Goal: Transaction & Acquisition: Obtain resource

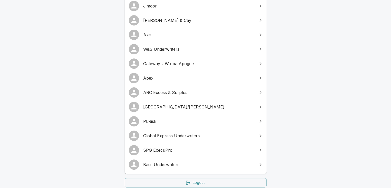
scroll to position [139, 0]
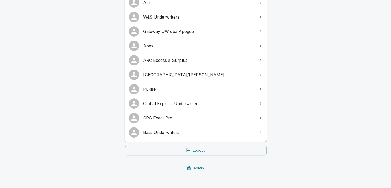
click at [160, 115] on span "SPG ExecuPro" at bounding box center [198, 118] width 111 height 6
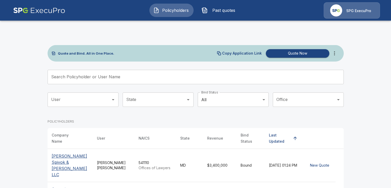
click at [356, 8] on p "SPG ExecuPro" at bounding box center [358, 10] width 25 height 5
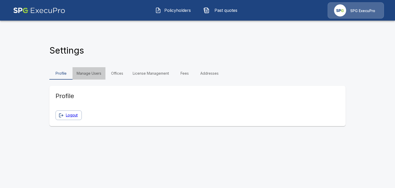
click at [88, 67] on link "Manage Users" at bounding box center [88, 73] width 33 height 12
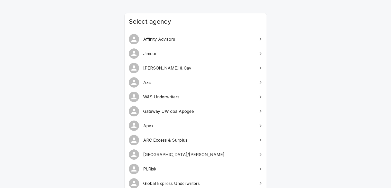
scroll to position [103, 0]
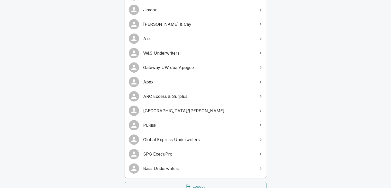
click at [164, 136] on span "Global Express Underwriters" at bounding box center [198, 139] width 111 height 6
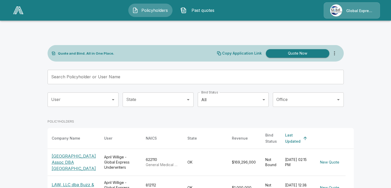
click at [65, 70] on input "Search Policyholder or User Name" at bounding box center [193, 77] width 290 height 14
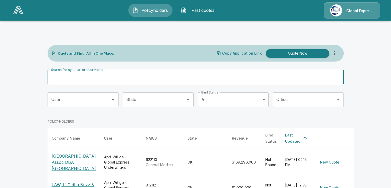
paste input "**********"
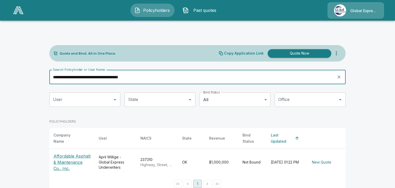
type input "**********"
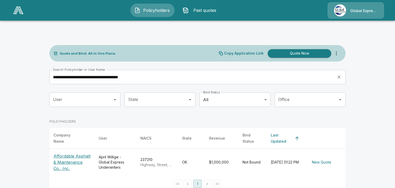
click at [63, 153] on p "Affordable Asphalt & Maintenance Co., Inc." at bounding box center [71, 162] width 37 height 18
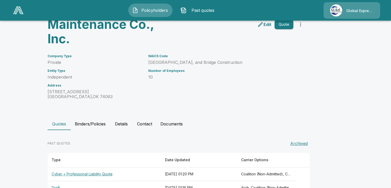
scroll to position [70, 0]
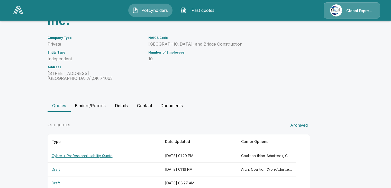
click at [76, 149] on th "Cyber + Professional Liability Quote" at bounding box center [105, 156] width 114 height 14
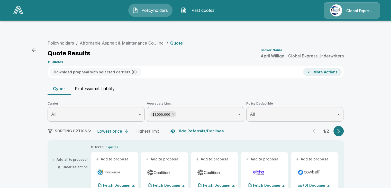
click at [70, 157] on button "+ Add all to proposal" at bounding box center [69, 158] width 35 height 3
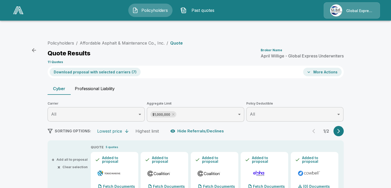
click at [340, 129] on icon "button" at bounding box center [338, 131] width 3 height 4
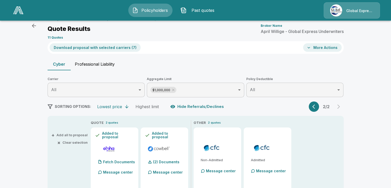
scroll to position [34, 0]
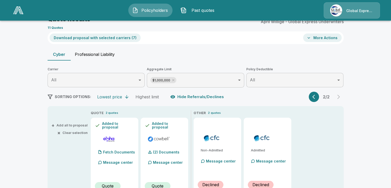
click at [317, 94] on icon "button" at bounding box center [314, 96] width 5 height 5
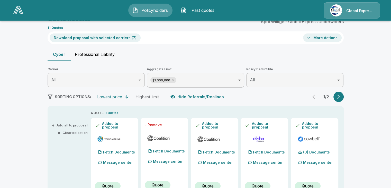
click at [123, 33] on button "Download proposal with selected carriers ( 7 )" at bounding box center [95, 37] width 91 height 8
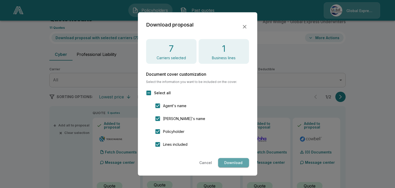
click at [234, 163] on button "Download" at bounding box center [233, 163] width 31 height 10
click at [230, 164] on button "Download" at bounding box center [233, 163] width 31 height 10
click at [243, 25] on icon "button" at bounding box center [244, 27] width 6 height 6
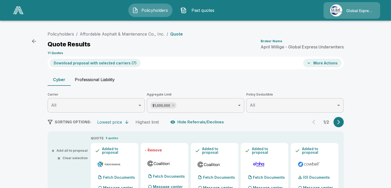
scroll to position [0, 0]
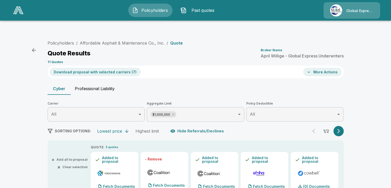
click at [320, 68] on button "More Actions" at bounding box center [322, 72] width 39 height 8
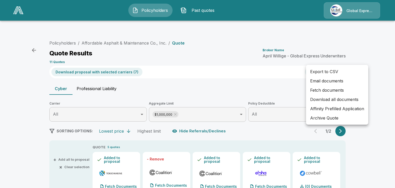
click at [327, 107] on li "Affinity Prefilled Application" at bounding box center [337, 108] width 62 height 9
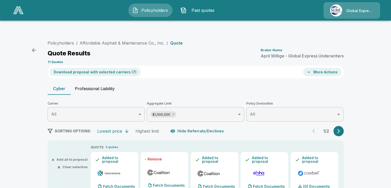
click at [35, 47] on icon "button" at bounding box center [34, 50] width 6 height 6
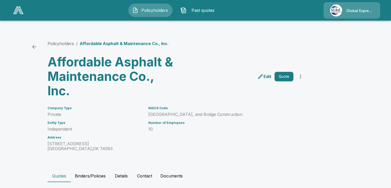
click at [152, 8] on span "Policyholders" at bounding box center [154, 10] width 28 height 6
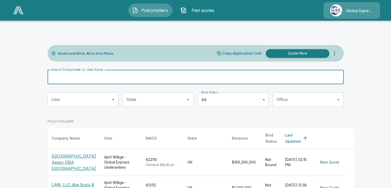
click at [74, 70] on input "Search Policyholder or User Name" at bounding box center [193, 77] width 290 height 14
paste input "**********"
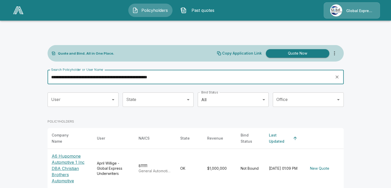
type input "**********"
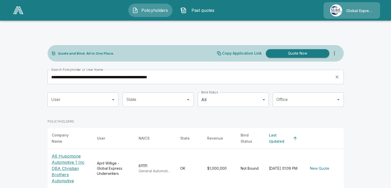
click at [67, 153] on p "A6 Hupomone Automotive 1 Inc DBA Christian Brothers Automotive" at bounding box center [70, 168] width 37 height 31
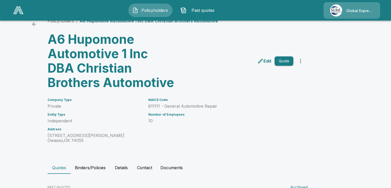
scroll to position [71, 0]
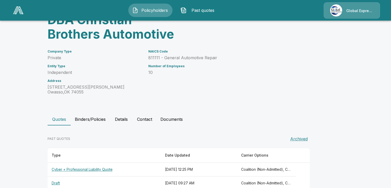
click at [98, 162] on th "Cyber + Professional Liability Quote" at bounding box center [105, 169] width 114 height 14
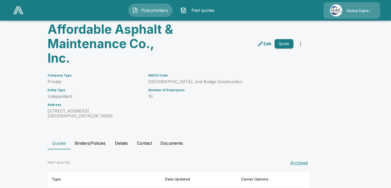
scroll to position [70, 0]
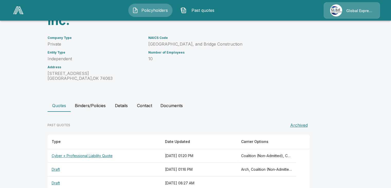
click at [83, 149] on th "Cyber + Professional Liability Quote" at bounding box center [105, 156] width 114 height 14
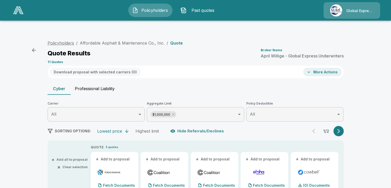
click at [59, 40] on link "Policyholders" at bounding box center [61, 42] width 26 height 5
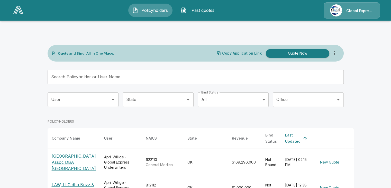
click at [78, 70] on input "Search Policyholder or User Name" at bounding box center [193, 77] width 290 height 14
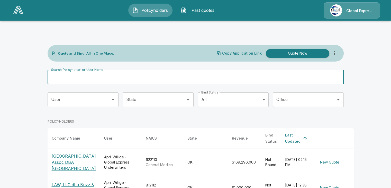
paste input "**********"
type input "**********"
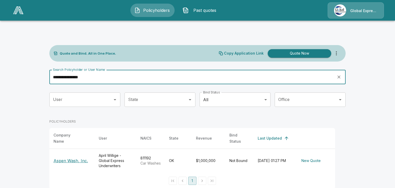
click at [71, 157] on p "Aspen Wash, Inc." at bounding box center [70, 160] width 34 height 6
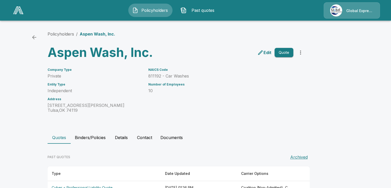
scroll to position [14, 0]
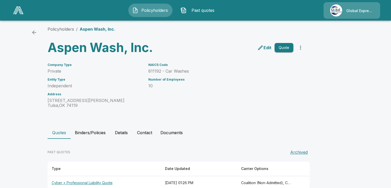
click at [81, 176] on th "Cyber + Professional Liability Quote" at bounding box center [105, 183] width 114 height 14
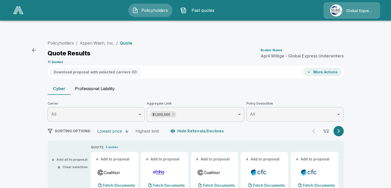
click at [77, 157] on button "+ Add all to proposal" at bounding box center [69, 158] width 35 height 3
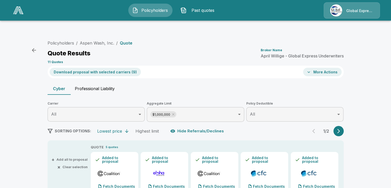
click at [114, 68] on button "Download proposal with selected carriers ( 9 )" at bounding box center [95, 72] width 91 height 8
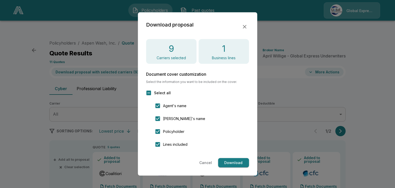
click at [233, 161] on button "Download" at bounding box center [233, 163] width 31 height 10
click at [241, 27] on button "button" at bounding box center [244, 26] width 9 height 9
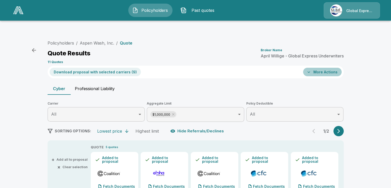
click at [325, 68] on button "More Actions" at bounding box center [322, 72] width 39 height 8
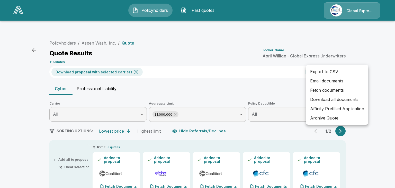
click at [339, 109] on li "Affinity Prefilled Application" at bounding box center [337, 108] width 62 height 9
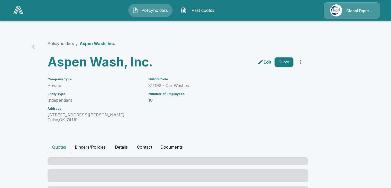
scroll to position [14, 0]
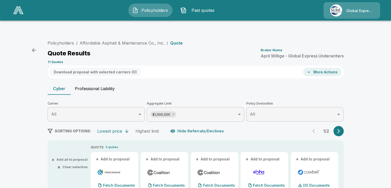
click at [73, 157] on button "+ Add all to proposal" at bounding box center [69, 158] width 35 height 3
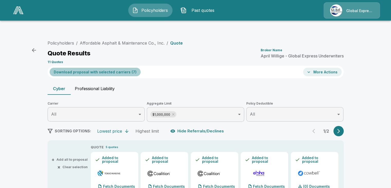
click at [120, 68] on button "Download proposal with selected carriers ( 7 )" at bounding box center [95, 72] width 91 height 8
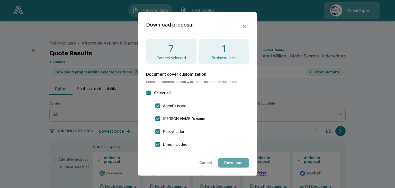
click at [227, 159] on button "Download" at bounding box center [233, 163] width 31 height 10
click at [247, 29] on icon "button" at bounding box center [244, 27] width 6 height 6
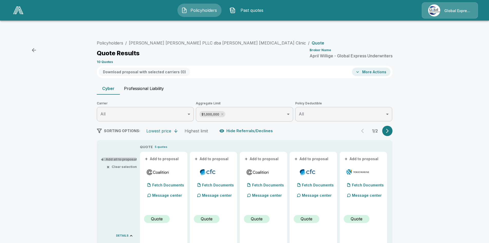
click at [130, 157] on button "+ Add all to proposal" at bounding box center [119, 158] width 35 height 3
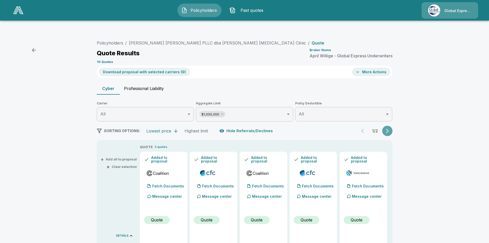
click at [392, 126] on button "button" at bounding box center [388, 131] width 10 height 10
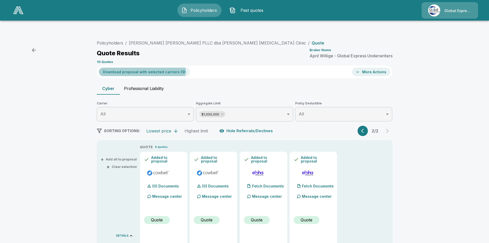
click at [138, 68] on button "Download proposal with selected carriers ( 9 )" at bounding box center [144, 72] width 91 height 8
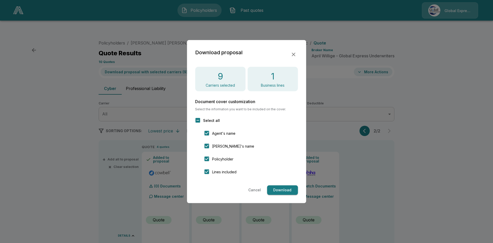
click at [287, 190] on button "Download" at bounding box center [282, 190] width 31 height 10
click at [293, 55] on icon "button" at bounding box center [294, 54] width 6 height 6
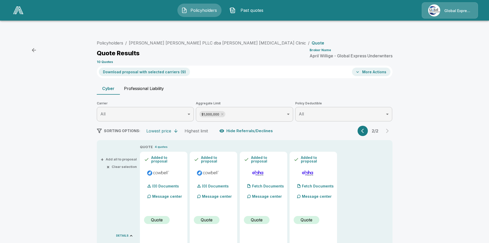
click at [368, 68] on button "More Actions" at bounding box center [371, 72] width 39 height 8
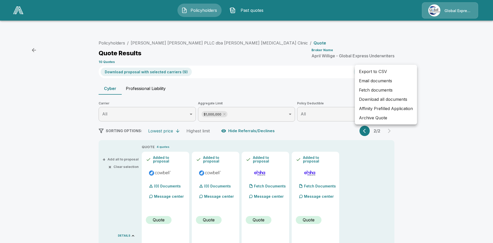
click at [401, 109] on li "Affinity Prefilled Application" at bounding box center [386, 108] width 62 height 9
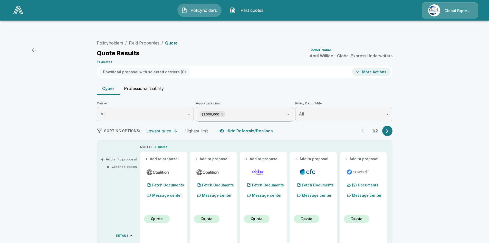
click at [389, 128] on icon "button" at bounding box center [387, 130] width 5 height 5
click at [388, 128] on icon "button" at bounding box center [387, 130] width 5 height 5
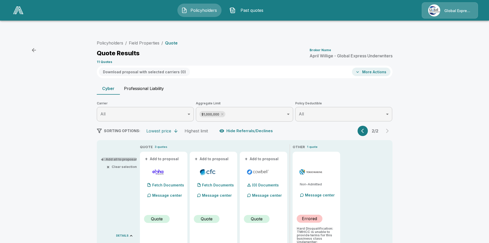
click at [120, 157] on button "+ Add all to proposal" at bounding box center [119, 158] width 35 height 3
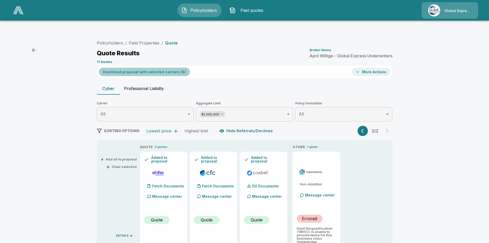
click at [163, 68] on button "Download proposal with selected carriers ( 8 )" at bounding box center [144, 72] width 91 height 8
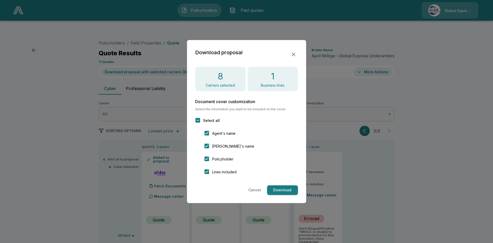
click at [282, 185] on button "Download" at bounding box center [282, 190] width 31 height 10
click at [295, 54] on icon "button" at bounding box center [294, 54] width 6 height 6
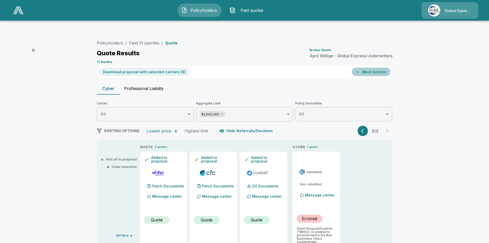
click at [378, 68] on button "More Actions" at bounding box center [371, 72] width 39 height 8
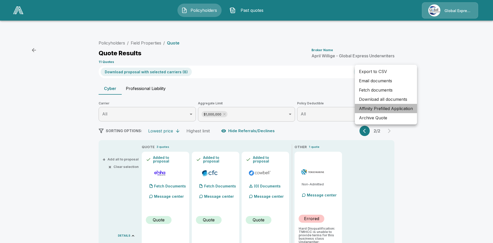
click at [378, 108] on li "Affinity Prefilled Application" at bounding box center [386, 108] width 62 height 9
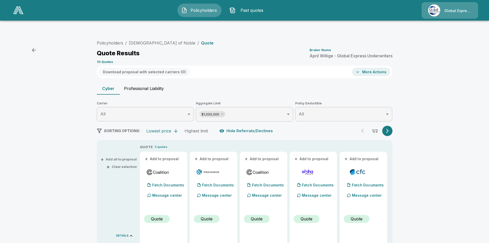
click at [126, 157] on button "+ Add all to proposal" at bounding box center [119, 158] width 35 height 3
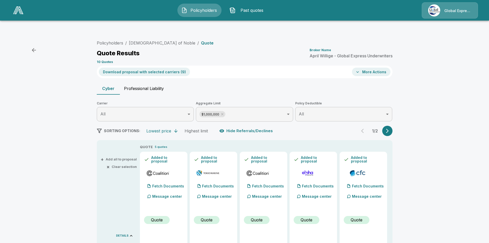
click at [390, 128] on icon "button" at bounding box center [387, 130] width 5 height 5
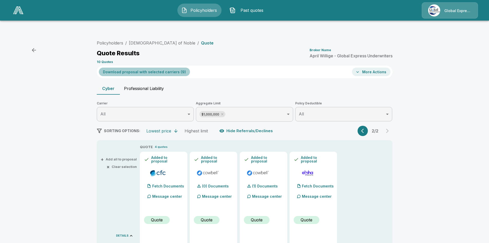
click at [157, 68] on button "Download proposal with selected carriers ( 9 )" at bounding box center [144, 72] width 91 height 8
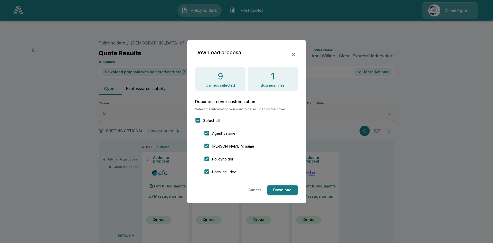
click at [285, 188] on button "Download" at bounding box center [282, 190] width 31 height 10
click at [296, 52] on icon "button" at bounding box center [294, 54] width 6 height 6
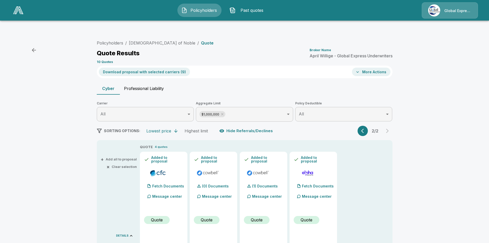
click at [380, 68] on button "More Actions" at bounding box center [371, 72] width 39 height 8
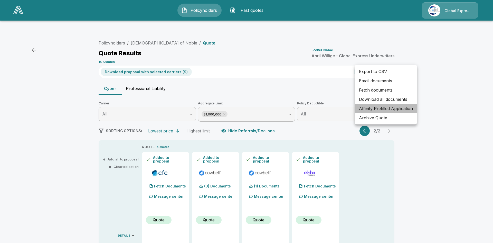
click at [387, 108] on li "Affinity Prefilled Application" at bounding box center [386, 108] width 62 height 9
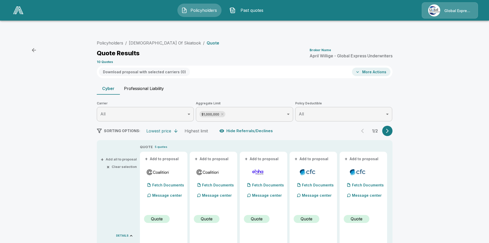
click at [389, 129] on icon "button" at bounding box center [387, 131] width 3 height 4
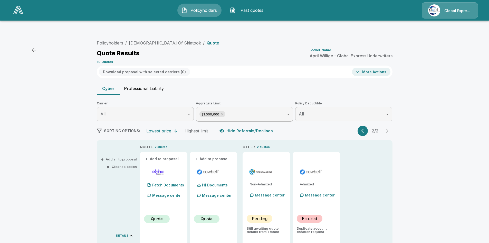
click at [125, 157] on button "+ Add all to proposal" at bounding box center [119, 158] width 35 height 3
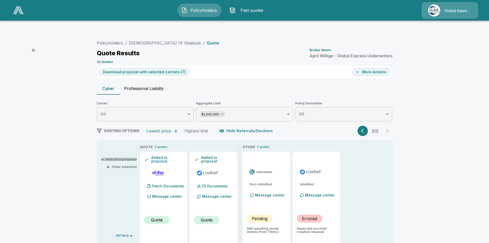
click at [125, 157] on button "+ Add all to proposal" at bounding box center [119, 158] width 35 height 3
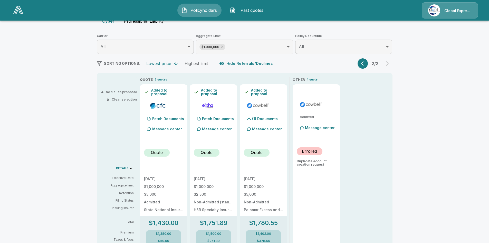
scroll to position [69, 0]
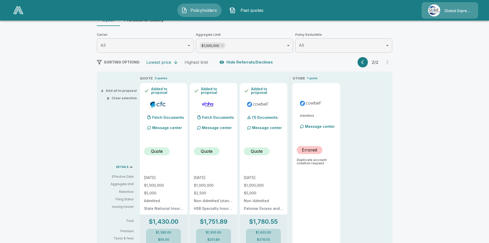
click at [365, 60] on icon "button" at bounding box center [363, 62] width 5 height 5
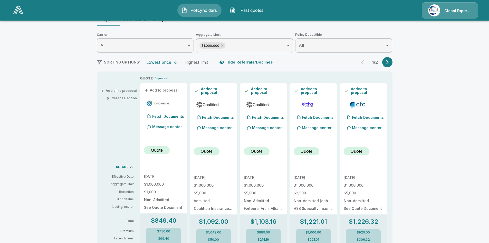
click at [390, 60] on icon "button" at bounding box center [387, 62] width 5 height 5
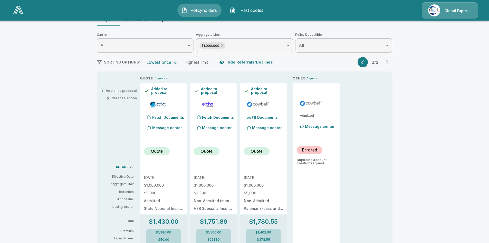
click at [121, 89] on button "+ Add all to proposal" at bounding box center [119, 90] width 35 height 3
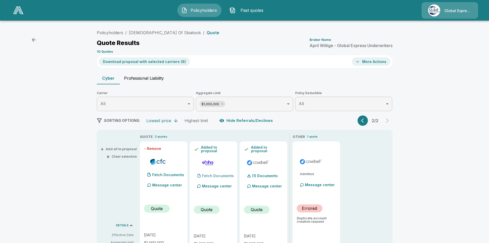
scroll to position [0, 0]
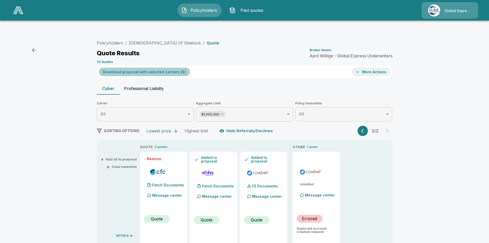
click at [160, 68] on button "Download proposal with selected carriers ( 8 )" at bounding box center [144, 72] width 91 height 8
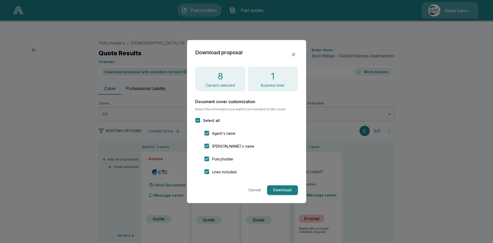
click at [282, 190] on button "Download" at bounding box center [282, 190] width 31 height 10
click at [295, 51] on button "button" at bounding box center [293, 54] width 9 height 9
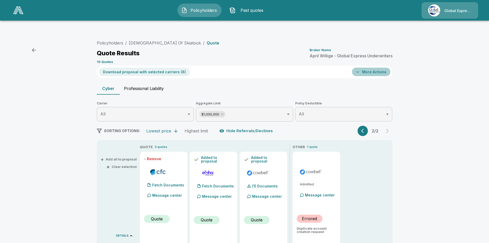
click at [375, 68] on button "More Actions" at bounding box center [371, 72] width 39 height 8
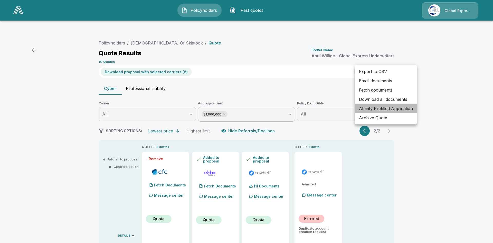
click at [385, 107] on li "Affinity Prefilled Application" at bounding box center [386, 108] width 62 height 9
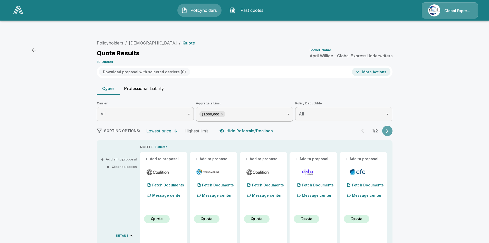
click at [390, 128] on icon "button" at bounding box center [387, 130] width 5 height 5
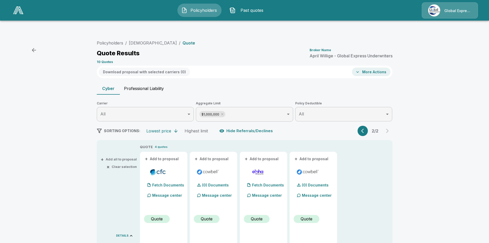
click at [117, 157] on button "+ Add all to proposal" at bounding box center [119, 158] width 35 height 3
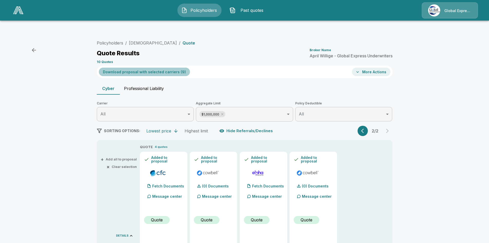
click at [164, 68] on button "Download proposal with selected carriers ( 9 )" at bounding box center [144, 72] width 91 height 8
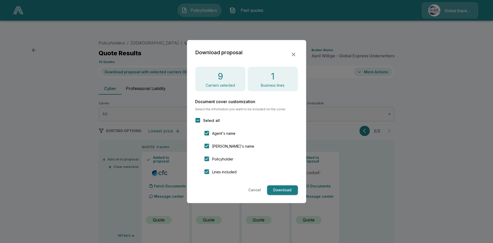
click at [289, 189] on button "Download" at bounding box center [282, 190] width 31 height 10
click at [294, 53] on icon "button" at bounding box center [294, 54] width 6 height 6
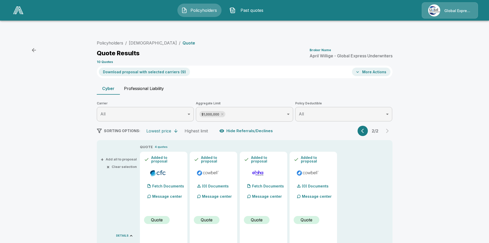
click at [378, 68] on button "More Actions" at bounding box center [371, 72] width 39 height 8
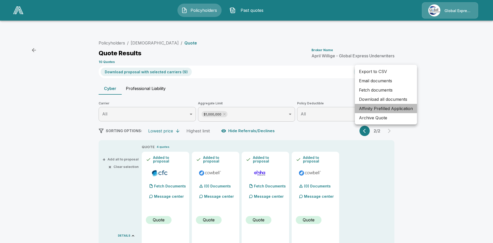
click at [389, 107] on li "Affinity Prefilled Application" at bounding box center [386, 108] width 62 height 9
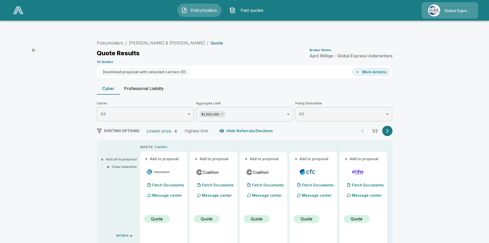
click at [125, 157] on button "+ Add all to proposal" at bounding box center [119, 158] width 35 height 3
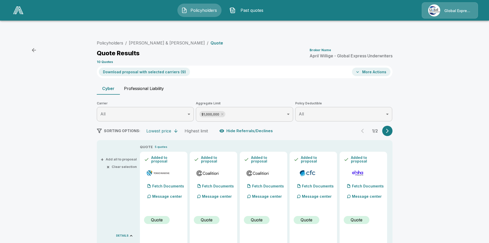
click at [166, 68] on button "Download proposal with selected carriers ( 9 )" at bounding box center [144, 72] width 91 height 8
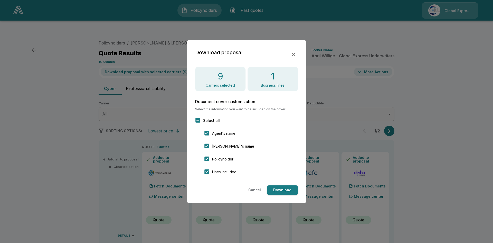
drag, startPoint x: 281, startPoint y: 190, endPoint x: 280, endPoint y: 186, distance: 4.4
click at [281, 190] on button "Download" at bounding box center [282, 190] width 31 height 10
click at [295, 54] on icon "button" at bounding box center [294, 54] width 6 height 6
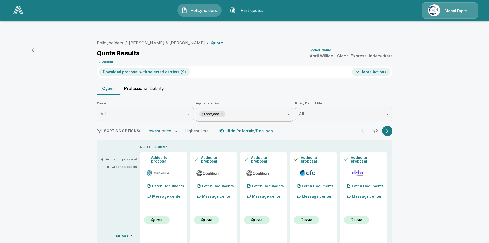
click at [375, 68] on button "More Actions" at bounding box center [371, 72] width 39 height 8
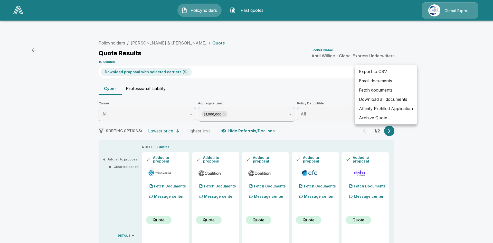
click at [387, 109] on li "Affinity Prefilled Application" at bounding box center [386, 108] width 62 height 9
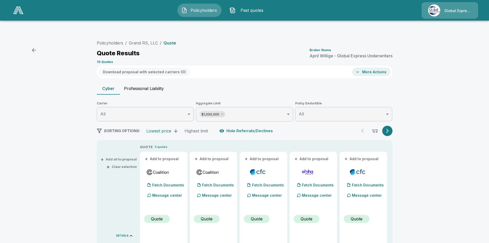
click at [125, 157] on button "+ Add all to proposal" at bounding box center [119, 158] width 35 height 3
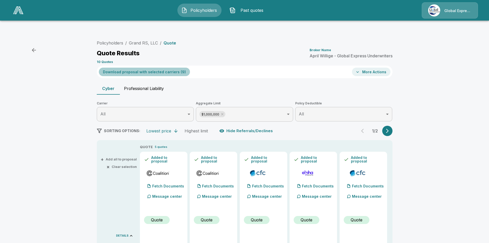
click at [169, 68] on button "Download proposal with selected carriers ( 9 )" at bounding box center [144, 72] width 91 height 8
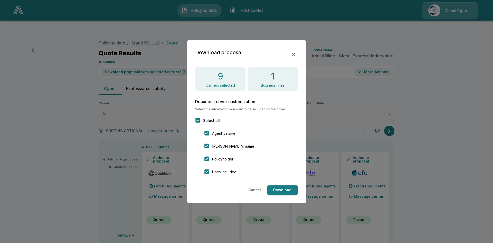
click at [286, 187] on button "Download" at bounding box center [282, 190] width 31 height 10
click at [291, 56] on icon "button" at bounding box center [294, 54] width 6 height 6
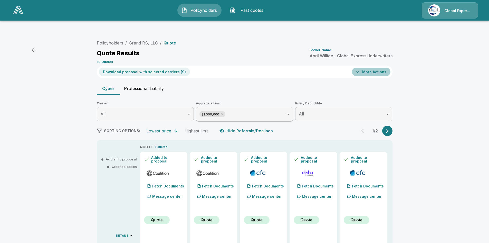
click at [382, 68] on button "More Actions" at bounding box center [371, 72] width 39 height 8
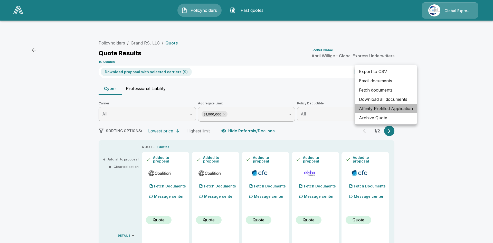
click at [389, 109] on li "Affinity Prefilled Application" at bounding box center [386, 108] width 62 height 9
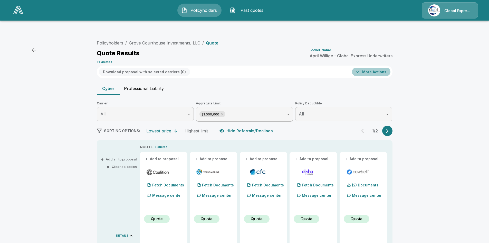
click at [375, 68] on button "More Actions" at bounding box center [371, 72] width 39 height 8
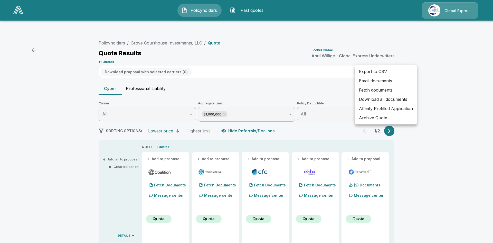
click at [393, 110] on li "Affinity Prefilled Application" at bounding box center [386, 108] width 62 height 9
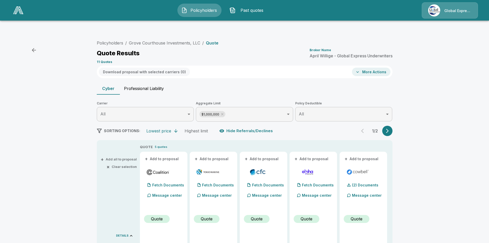
click at [127, 157] on button "+ Add all to proposal" at bounding box center [119, 158] width 35 height 3
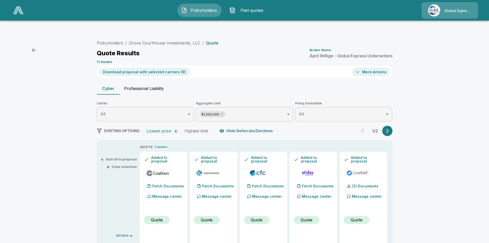
click at [159, 68] on button "Download proposal with selected carriers ( 9 )" at bounding box center [144, 72] width 91 height 8
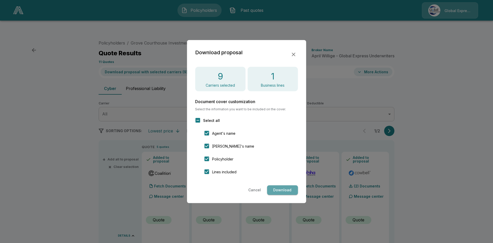
click at [289, 191] on button "Download" at bounding box center [282, 190] width 31 height 10
drag, startPoint x: 295, startPoint y: 54, endPoint x: 292, endPoint y: 52, distance: 3.5
click at [295, 54] on icon "button" at bounding box center [294, 54] width 6 height 6
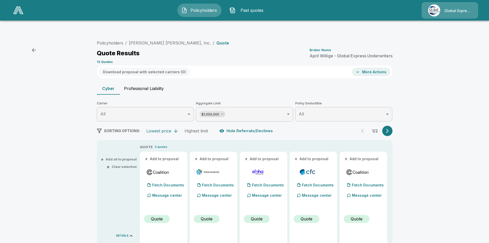
click at [130, 157] on button "+ Add all to proposal" at bounding box center [119, 158] width 35 height 3
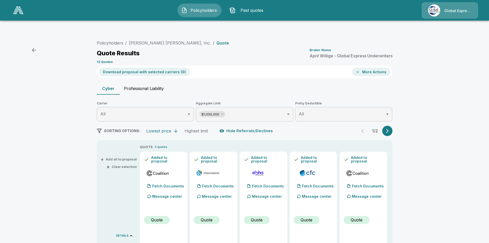
click at [162, 68] on button "Download proposal with selected carriers ( 9 )" at bounding box center [144, 72] width 91 height 8
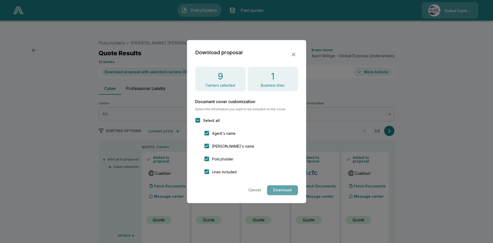
click at [284, 190] on button "Download" at bounding box center [282, 190] width 31 height 10
click at [293, 53] on icon "button" at bounding box center [294, 54] width 6 height 6
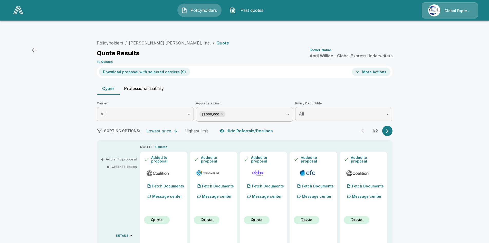
click at [376, 68] on button "More Actions" at bounding box center [371, 72] width 39 height 8
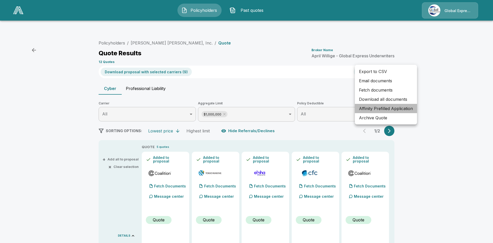
click at [380, 108] on li "Affinity Prefilled Application" at bounding box center [386, 108] width 62 height 9
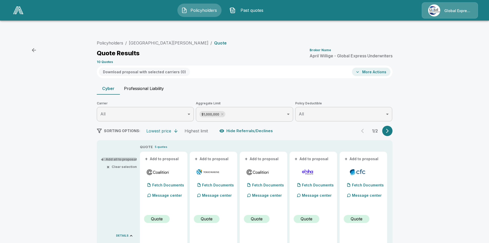
click at [134, 157] on button "+ Add all to proposal" at bounding box center [119, 158] width 35 height 3
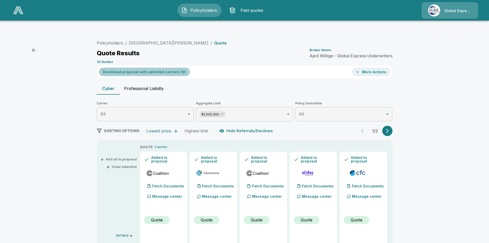
click at [158, 68] on button "Download proposal with selected carriers ( 9 )" at bounding box center [144, 72] width 91 height 8
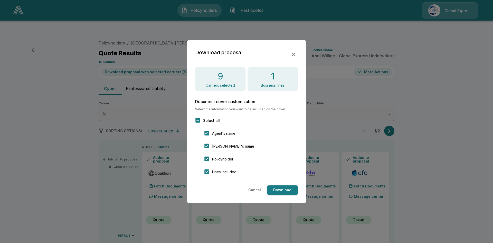
click at [280, 191] on button "Download" at bounding box center [282, 190] width 31 height 10
click at [369, 60] on div at bounding box center [246, 121] width 493 height 243
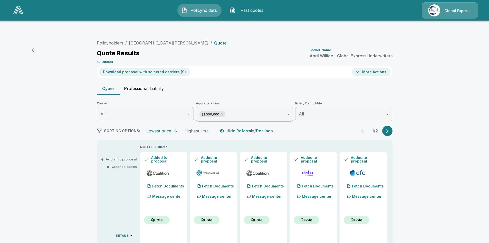
click at [369, 68] on button "More Actions" at bounding box center [371, 72] width 39 height 8
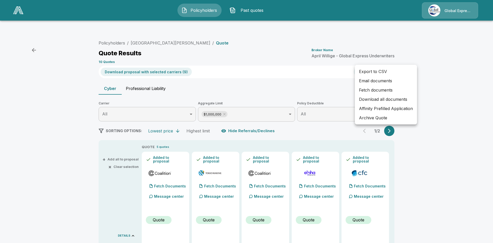
click at [389, 109] on li "Affinity Prefilled Application" at bounding box center [386, 108] width 62 height 9
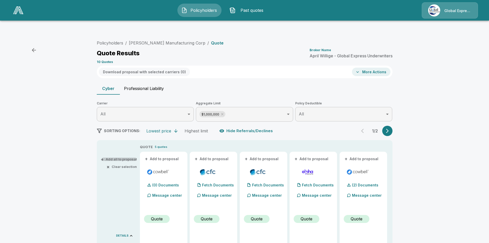
click at [132, 157] on button "+ Add all to proposal" at bounding box center [119, 158] width 35 height 3
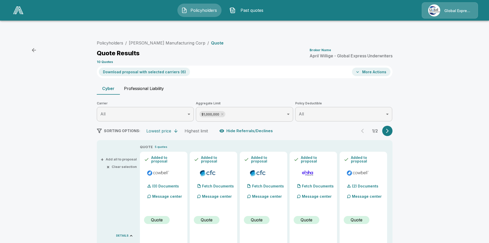
click at [151, 68] on button "Download proposal with selected carriers ( 6 )" at bounding box center [144, 72] width 91 height 8
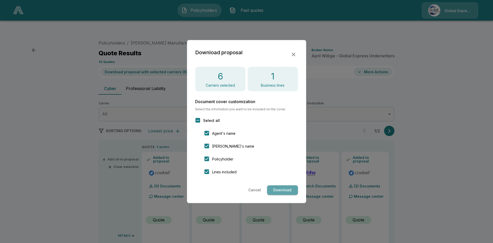
click at [284, 190] on button "Download" at bounding box center [282, 190] width 31 height 10
click at [295, 53] on icon "button" at bounding box center [294, 54] width 6 height 6
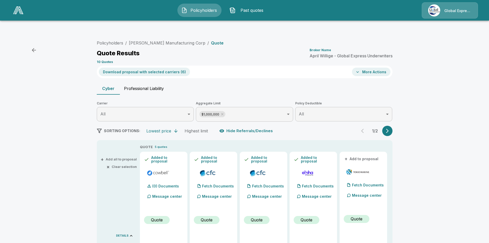
click at [374, 68] on button "More Actions" at bounding box center [371, 72] width 39 height 8
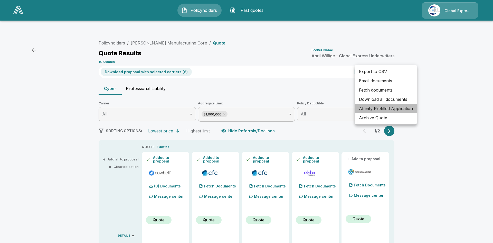
click at [392, 107] on li "Affinity Prefilled Application" at bounding box center [386, 108] width 62 height 9
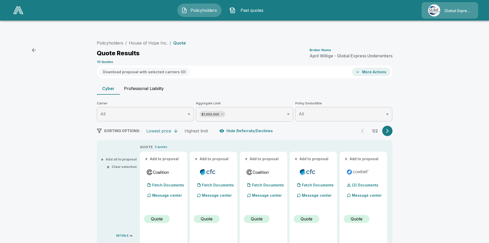
click at [126, 157] on button "+ Add all to proposal" at bounding box center [119, 158] width 35 height 3
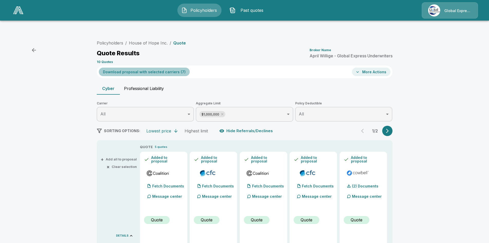
click at [162, 68] on button "Download proposal with selected carriers ( 7 )" at bounding box center [144, 72] width 91 height 8
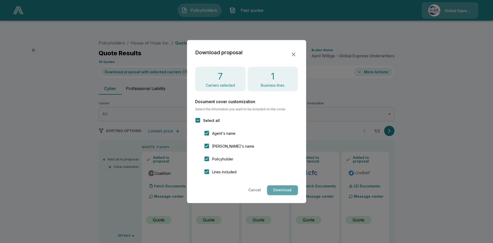
click at [281, 185] on button "Download" at bounding box center [282, 190] width 31 height 10
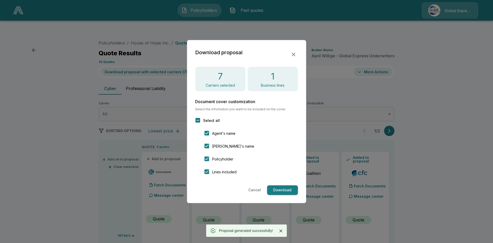
click at [375, 60] on div at bounding box center [246, 121] width 493 height 243
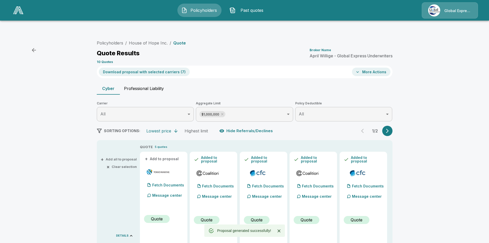
click at [375, 68] on button "More Actions" at bounding box center [371, 72] width 39 height 8
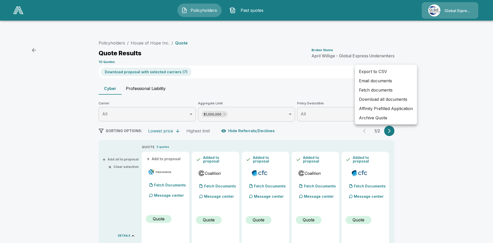
click at [389, 109] on li "Affinity Prefilled Application" at bounding box center [386, 108] width 62 height 9
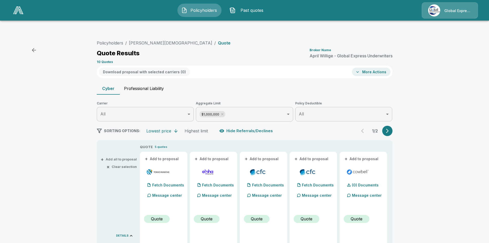
click at [134, 157] on button "+ Add all to proposal" at bounding box center [119, 158] width 35 height 3
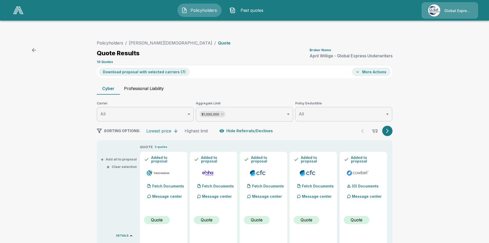
click at [163, 68] on button "Download proposal with selected carriers ( 7 )" at bounding box center [144, 72] width 91 height 8
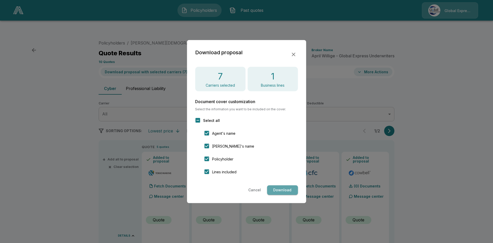
click at [279, 189] on button "Download" at bounding box center [282, 190] width 31 height 10
click at [373, 62] on div at bounding box center [246, 121] width 493 height 243
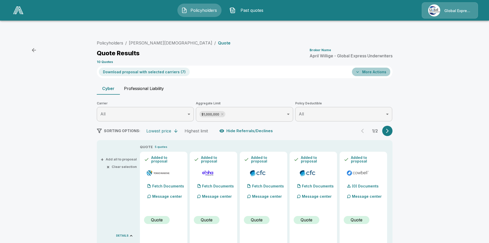
click at [374, 68] on button "More Actions" at bounding box center [371, 72] width 39 height 8
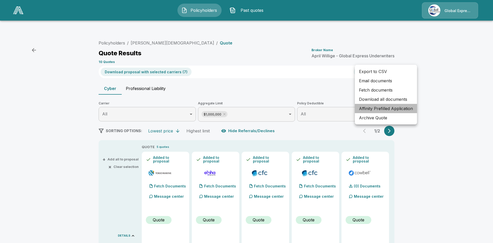
click at [387, 107] on li "Affinity Prefilled Application" at bounding box center [386, 108] width 62 height 9
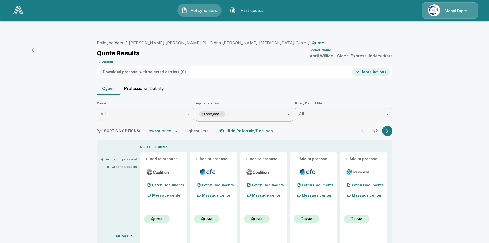
click at [128, 157] on button "+ Add all to proposal" at bounding box center [119, 158] width 35 height 3
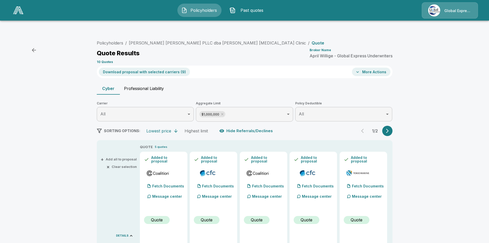
click at [165, 68] on button "Download proposal with selected carriers ( 9 )" at bounding box center [144, 72] width 91 height 8
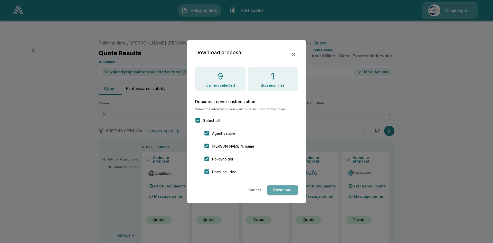
click at [282, 189] on button "Download" at bounding box center [282, 190] width 31 height 10
click at [296, 53] on icon "button" at bounding box center [294, 54] width 6 height 6
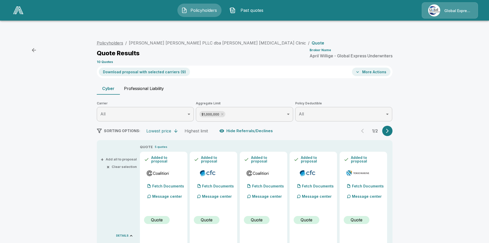
click at [113, 40] on link "Policyholders" at bounding box center [110, 42] width 26 height 5
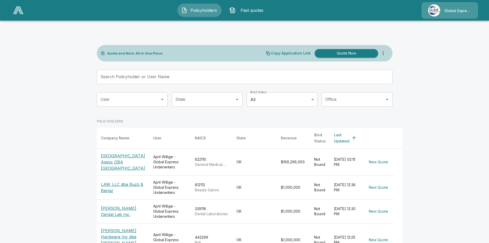
click at [136, 70] on input "Search Policyholder or User Name" at bounding box center [242, 77] width 290 height 14
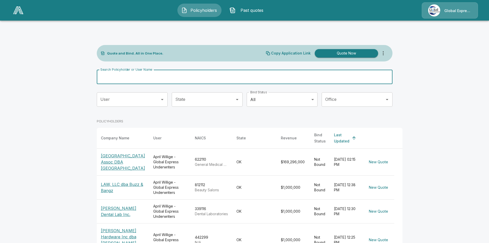
paste input "**********"
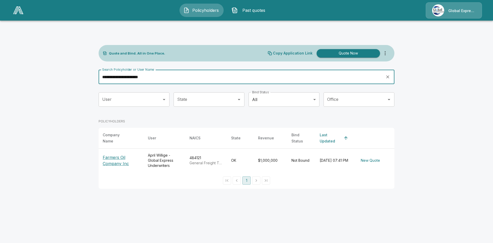
type input "**********"
click at [116, 154] on p "Farmers Oil Company Inc" at bounding box center [121, 160] width 37 height 12
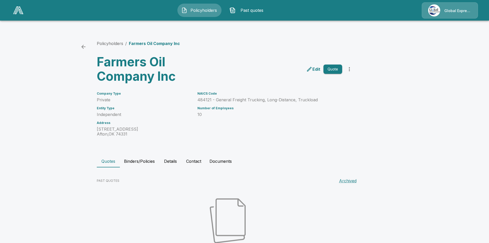
scroll to position [44, 0]
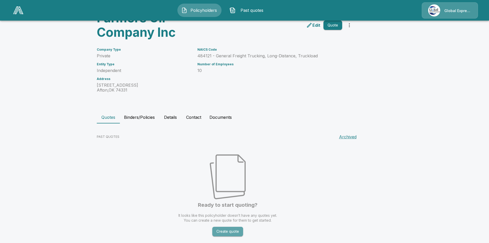
click at [232, 227] on button "Create quote" at bounding box center [227, 232] width 31 height 10
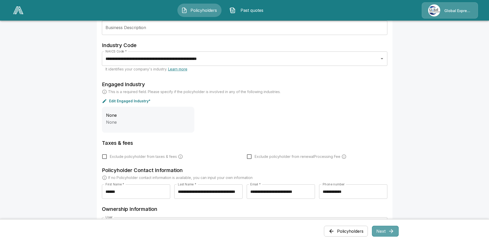
click at [388, 230] on button "Next" at bounding box center [385, 231] width 27 height 11
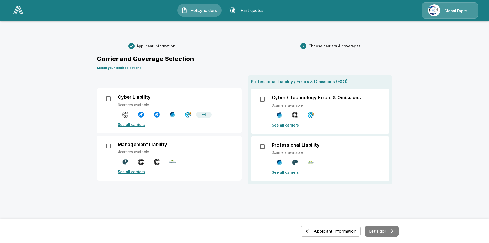
click at [131, 94] on p "Cyber Liability" at bounding box center [134, 97] width 33 height 6
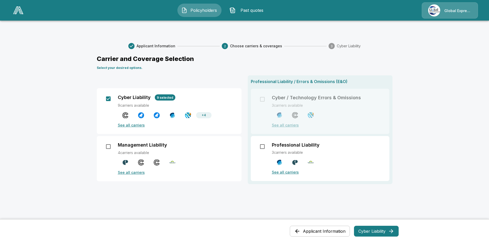
click at [280, 142] on p "Professional Liability" at bounding box center [296, 145] width 48 height 6
click at [292, 170] on p "See all carriers" at bounding box center [327, 172] width 111 height 5
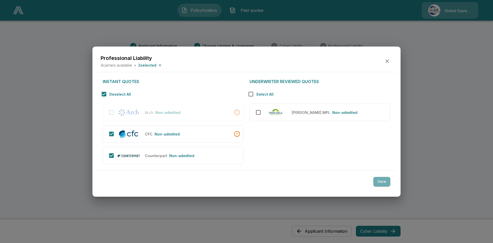
click at [378, 180] on button "Save" at bounding box center [382, 182] width 17 height 10
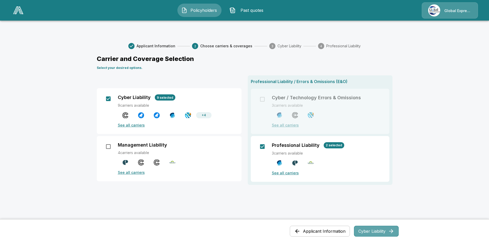
click at [382, 232] on button "Cyber Liability" at bounding box center [376, 231] width 45 height 11
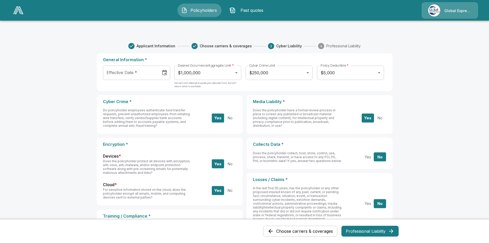
type input "**********"
click at [138, 66] on input "**********" at bounding box center [130, 73] width 54 height 14
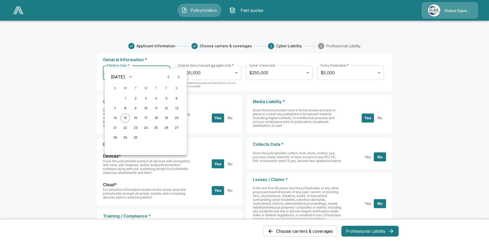
click at [178, 78] on icon "Next month" at bounding box center [179, 76] width 2 height 3
click at [146, 96] on button "1" at bounding box center [145, 98] width 9 height 9
type input "**********"
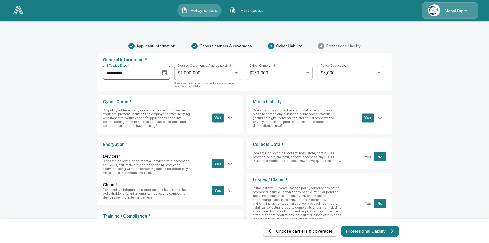
click at [210, 59] on body "**********" at bounding box center [244, 181] width 489 height 362
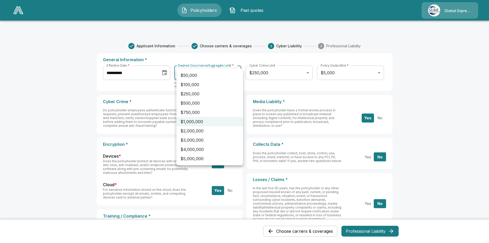
click at [263, 59] on div at bounding box center [244, 121] width 489 height 243
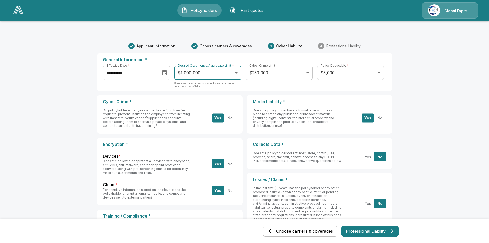
click at [289, 60] on body "**********" at bounding box center [244, 181] width 489 height 362
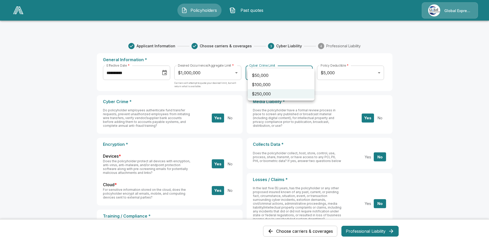
click at [275, 83] on li "$100,000" at bounding box center [281, 84] width 67 height 9
type input "******"
click at [389, 82] on form "**********" at bounding box center [245, 180] width 296 height 262
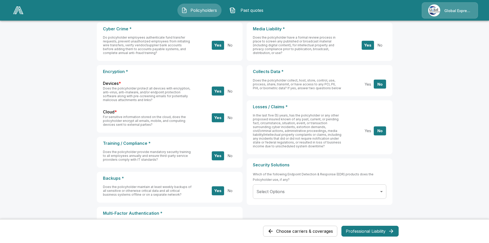
scroll to position [108, 0]
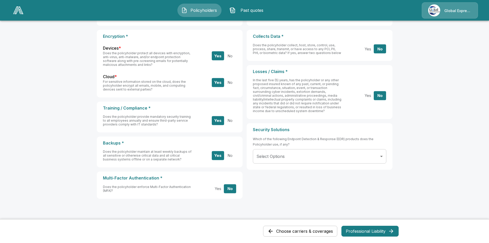
click at [372, 232] on button "Professional Liability" at bounding box center [370, 231] width 57 height 11
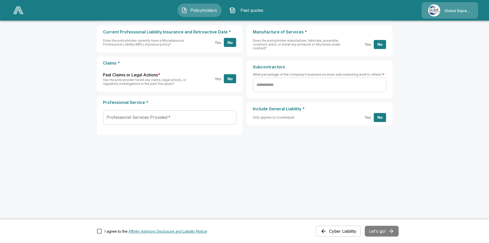
scroll to position [0, 0]
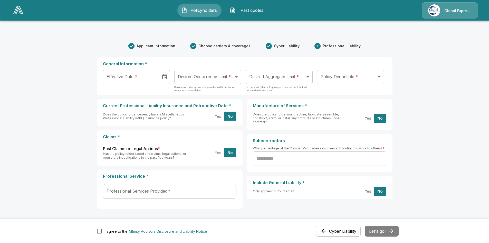
type input "**********"
click at [157, 70] on input "**********" at bounding box center [130, 77] width 54 height 14
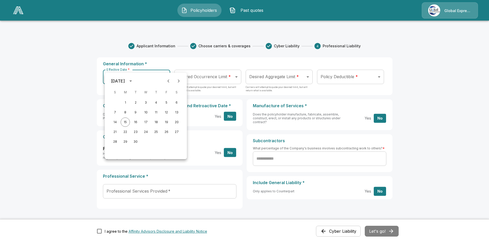
click at [181, 81] on icon "Next month" at bounding box center [179, 81] width 6 height 6
click at [145, 102] on button "1" at bounding box center [145, 102] width 9 height 9
type input "**********"
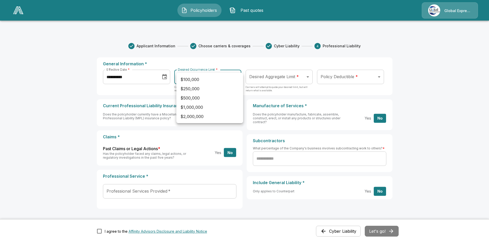
click at [209, 65] on body "**********" at bounding box center [244, 158] width 489 height 317
click at [198, 108] on li "$1,000,000" at bounding box center [209, 107] width 67 height 9
type input "*******"
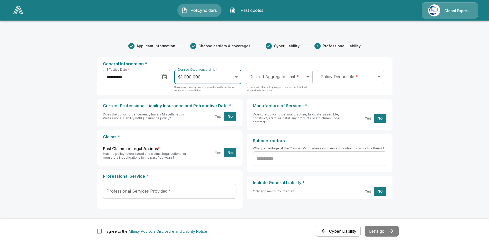
click at [263, 61] on body "**********" at bounding box center [244, 158] width 489 height 317
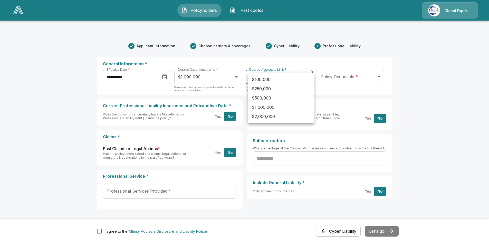
click at [265, 78] on li "$100,000" at bounding box center [281, 79] width 67 height 9
type input "******"
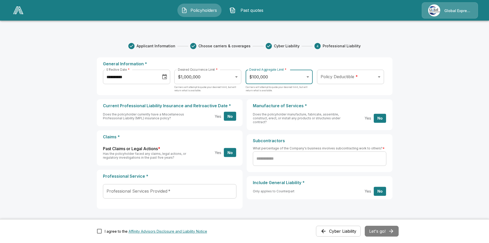
click at [340, 64] on body "**********" at bounding box center [244, 158] width 489 height 317
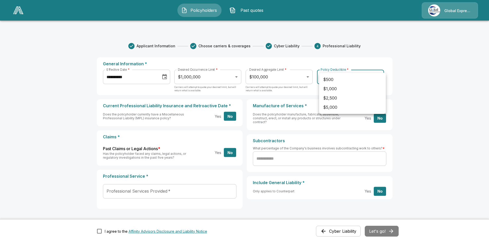
click at [345, 108] on li "$5,000" at bounding box center [352, 107] width 67 height 9
type input "****"
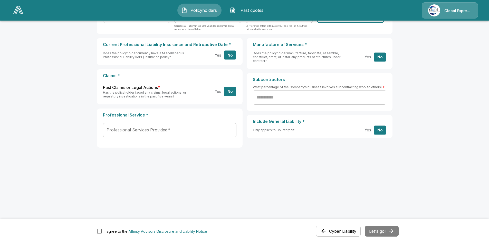
scroll to position [62, 0]
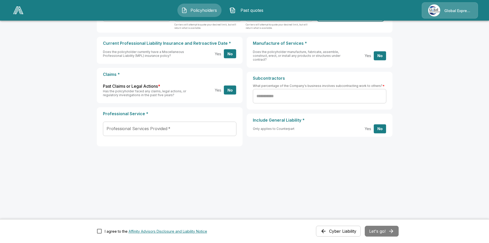
click at [305, 89] on input "text" at bounding box center [320, 96] width 134 height 14
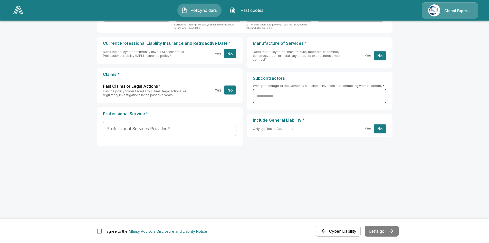
type input "**"
click at [175, 124] on input "Professional Services Provided   *" at bounding box center [165, 129] width 121 height 10
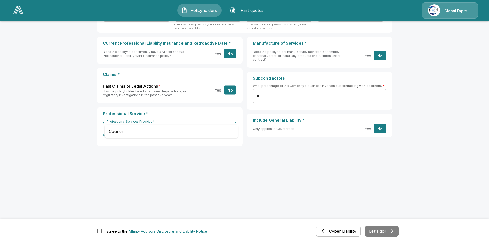
click at [144, 135] on li "Courier" at bounding box center [172, 131] width 134 height 9
type input "*******"
click at [290, 127] on h6 "Only applies to Counterpart" at bounding box center [274, 129] width 42 height 4
drag, startPoint x: 326, startPoint y: 161, endPoint x: 358, endPoint y: 195, distance: 47.8
click at [325, 161] on div "**********" at bounding box center [245, 86] width 296 height 190
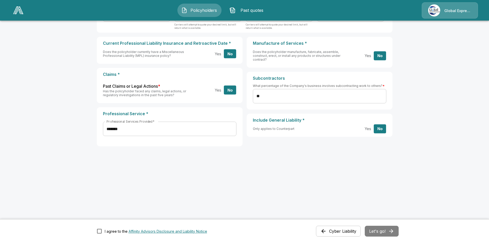
click at [109, 232] on div "I agree to the Affinity Advisors Disclosure and Liability Notice" at bounding box center [156, 230] width 103 height 5
click at [379, 231] on button "Let's go!" at bounding box center [382, 231] width 34 height 11
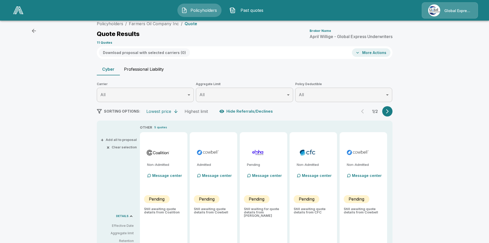
scroll to position [62, 0]
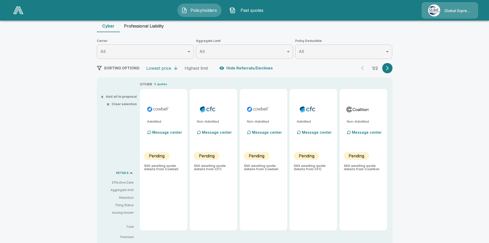
type input "*******"
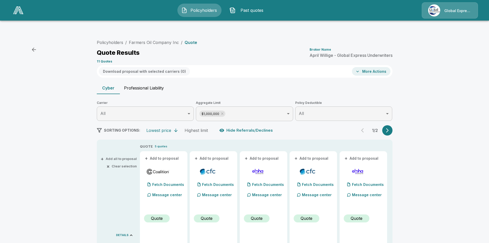
scroll to position [0, 0]
click at [390, 128] on icon "button" at bounding box center [387, 130] width 5 height 5
click at [388, 128] on icon "button" at bounding box center [387, 130] width 5 height 5
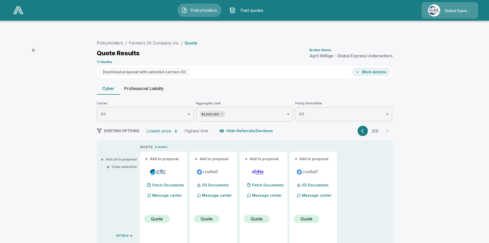
click at [129, 157] on button "+ Add all to proposal" at bounding box center [119, 158] width 35 height 3
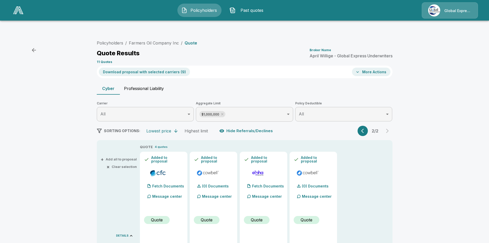
click at [162, 68] on button "Download proposal with selected carriers ( 9 )" at bounding box center [144, 72] width 91 height 8
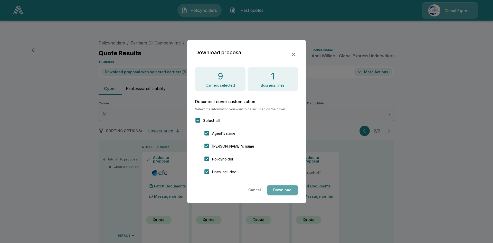
click at [288, 190] on button "Download" at bounding box center [282, 190] width 31 height 10
click at [366, 59] on div at bounding box center [246, 121] width 493 height 243
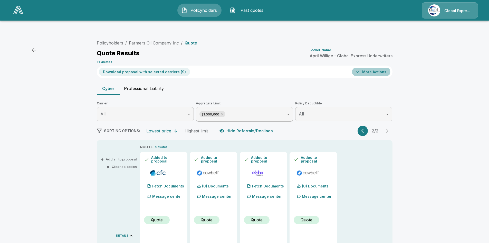
click at [366, 68] on button "More Actions" at bounding box center [371, 72] width 39 height 8
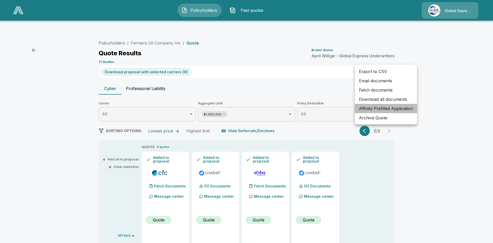
click at [374, 106] on li "Affinity Prefilled Application" at bounding box center [386, 108] width 62 height 9
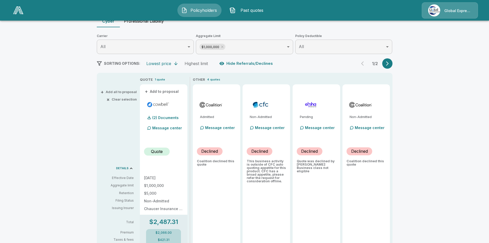
scroll to position [69, 0]
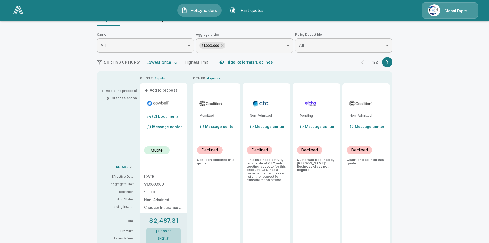
click at [388, 60] on icon "button" at bounding box center [387, 62] width 5 height 5
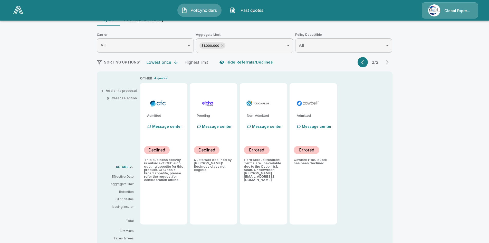
click at [366, 60] on icon "button" at bounding box center [363, 62] width 5 height 5
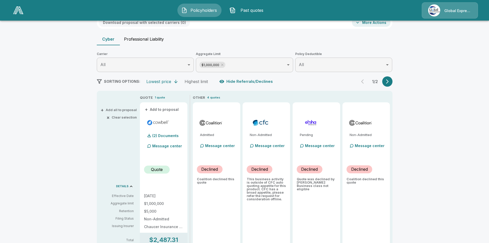
scroll to position [34, 0]
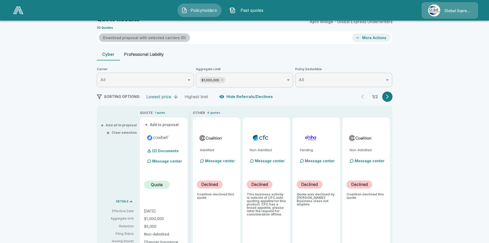
click at [160, 33] on button "Download proposal with selected carriers ( 0 )" at bounding box center [144, 37] width 91 height 8
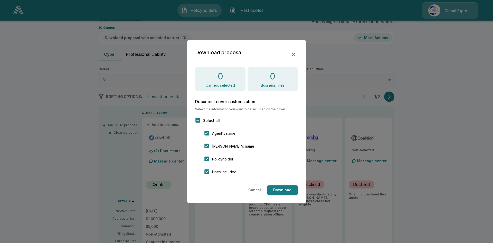
click at [257, 191] on button "Cancel" at bounding box center [254, 190] width 17 height 10
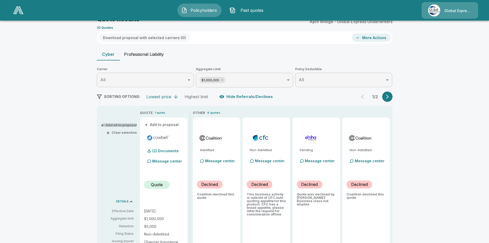
click at [124, 123] on button "+ Add all to proposal" at bounding box center [119, 124] width 35 height 3
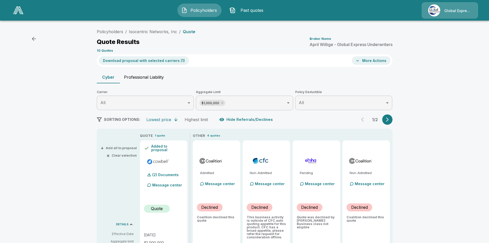
scroll to position [0, 0]
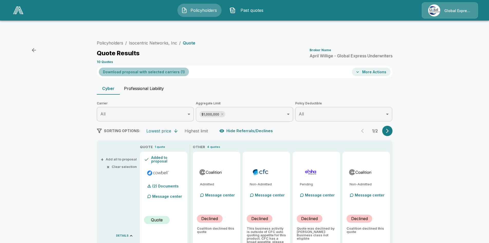
click at [162, 68] on button "Download proposal with selected carriers ( 1 )" at bounding box center [144, 72] width 90 height 8
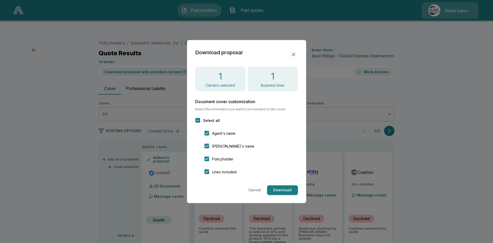
click at [279, 189] on button "Download" at bounding box center [282, 190] width 31 height 10
click at [293, 53] on icon "button" at bounding box center [294, 54] width 6 height 6
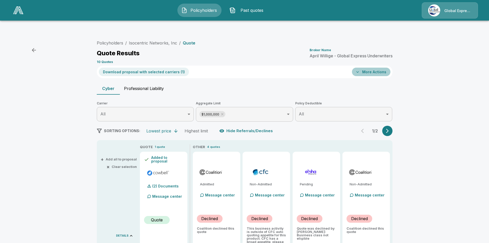
click at [374, 68] on button "More Actions" at bounding box center [371, 72] width 39 height 8
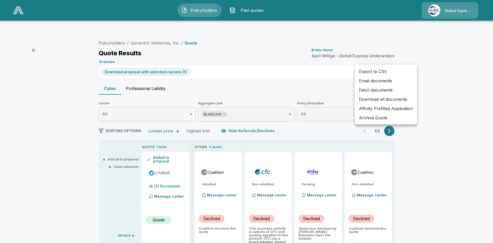
click at [378, 107] on li "Affinity Prefilled Application" at bounding box center [386, 108] width 62 height 9
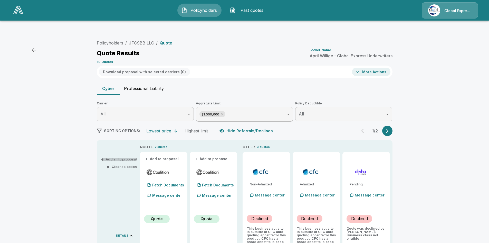
click at [125, 157] on button "+ Add all to proposal" at bounding box center [119, 158] width 35 height 3
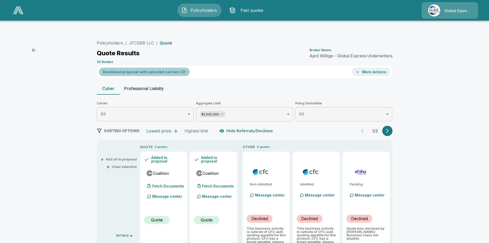
click at [169, 68] on button "Download proposal with selected carriers ( 2 )" at bounding box center [144, 72] width 91 height 8
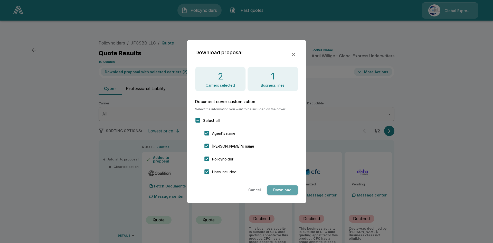
click at [280, 191] on button "Download" at bounding box center [282, 190] width 31 height 10
click at [330, 71] on div at bounding box center [246, 121] width 493 height 243
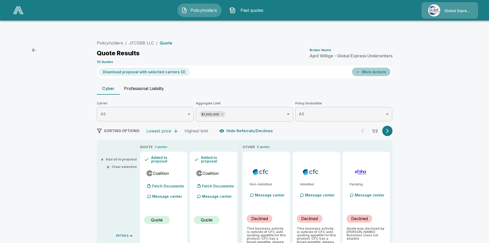
click at [368, 68] on button "More Actions" at bounding box center [371, 72] width 39 height 8
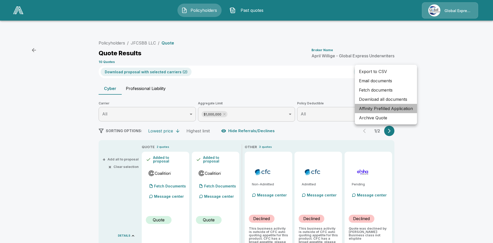
click at [385, 106] on li "Affinity Prefilled Application" at bounding box center [386, 108] width 62 height 9
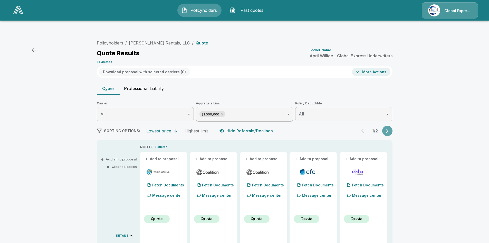
click at [388, 128] on icon "button" at bounding box center [387, 130] width 5 height 5
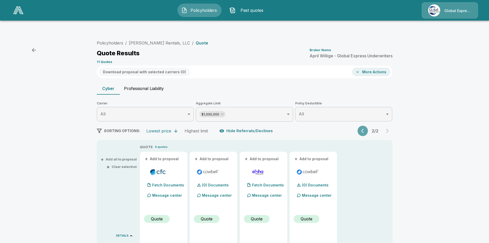
click at [361, 126] on button "button" at bounding box center [363, 131] width 10 height 10
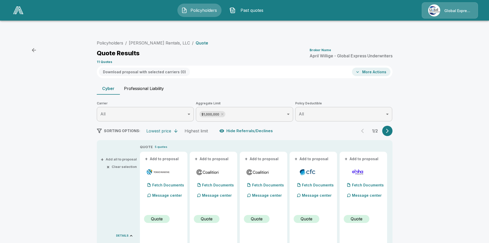
click at [121, 157] on button "+ Add all to proposal" at bounding box center [119, 158] width 35 height 3
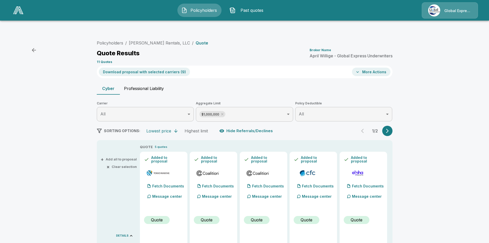
click at [169, 68] on button "Download proposal with selected carriers ( 9 )" at bounding box center [144, 72] width 91 height 8
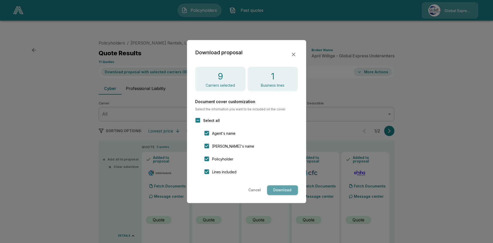
click at [284, 191] on button "Download" at bounding box center [282, 190] width 31 height 10
click at [295, 53] on icon "button" at bounding box center [294, 54] width 4 height 4
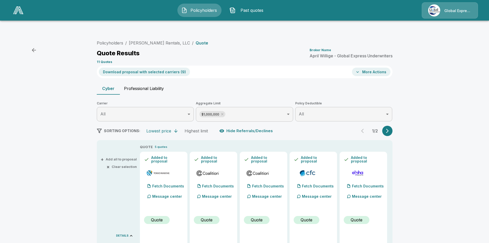
click at [375, 68] on button "More Actions" at bounding box center [371, 72] width 39 height 8
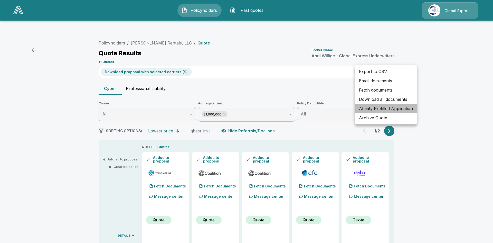
click at [379, 108] on li "Affinity Prefilled Application" at bounding box center [386, 108] width 62 height 9
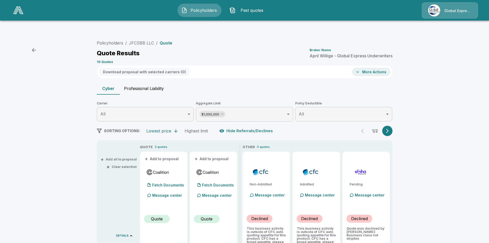
click at [393, 126] on button "button" at bounding box center [388, 131] width 10 height 10
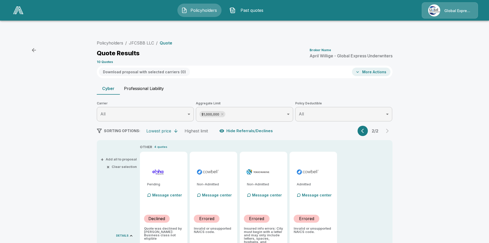
click at [129, 157] on button "+ Add all to proposal" at bounding box center [119, 158] width 35 height 3
click at [165, 68] on button "Download proposal with selected carriers ( 2 )" at bounding box center [144, 72] width 91 height 8
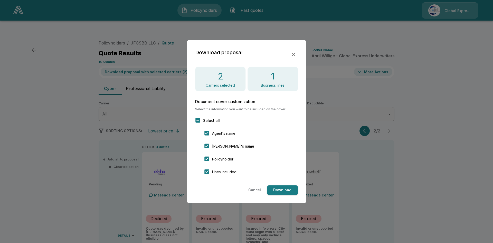
click at [283, 190] on button "Download" at bounding box center [282, 190] width 31 height 10
click at [371, 61] on div at bounding box center [246, 121] width 493 height 243
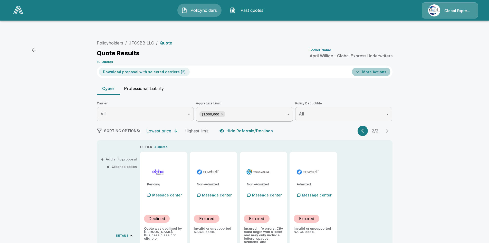
click at [371, 68] on button "More Actions" at bounding box center [371, 72] width 39 height 8
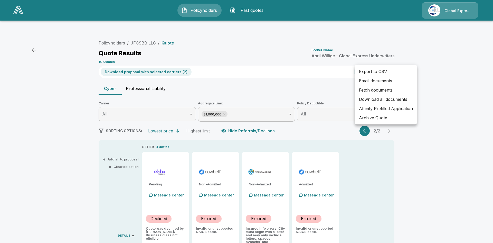
click at [392, 107] on li "Affinity Prefilled Application" at bounding box center [386, 108] width 62 height 9
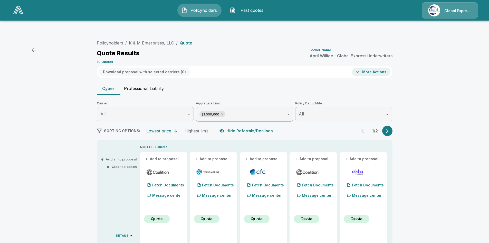
click at [120, 157] on button "+ Add all to proposal" at bounding box center [119, 158] width 35 height 3
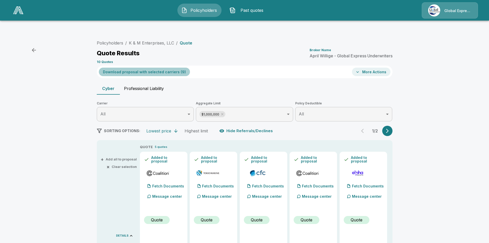
click at [169, 68] on button "Download proposal with selected carriers ( 9 )" at bounding box center [144, 72] width 91 height 8
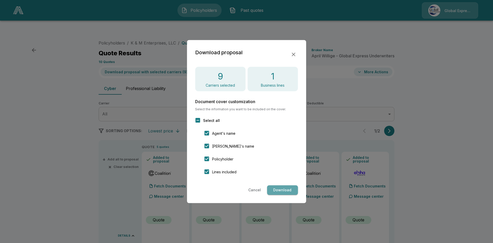
click at [284, 189] on button "Download" at bounding box center [282, 190] width 31 height 10
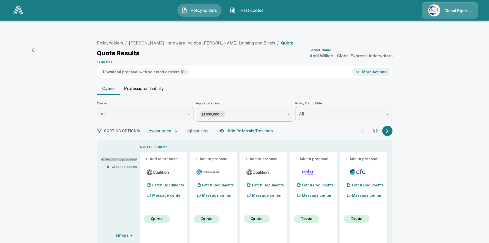
click at [125, 157] on button "+ Add all to proposal" at bounding box center [119, 158] width 35 height 3
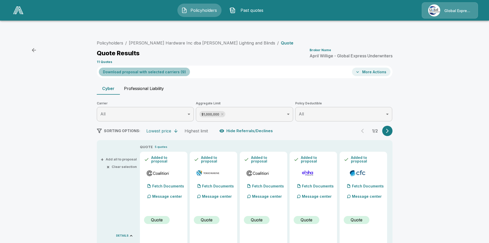
click at [170, 68] on button "Download proposal with selected carriers ( 9 )" at bounding box center [144, 72] width 91 height 8
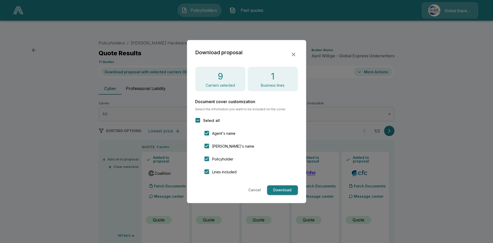
click at [283, 192] on button "Download" at bounding box center [282, 190] width 31 height 10
click at [293, 53] on icon "button" at bounding box center [294, 54] width 6 height 6
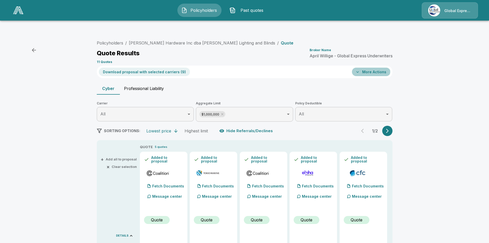
click at [369, 68] on button "More Actions" at bounding box center [371, 72] width 39 height 8
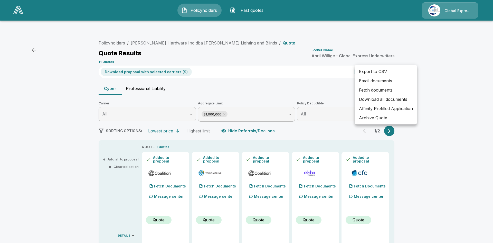
click at [396, 109] on li "Affinity Prefilled Application" at bounding box center [386, 108] width 62 height 9
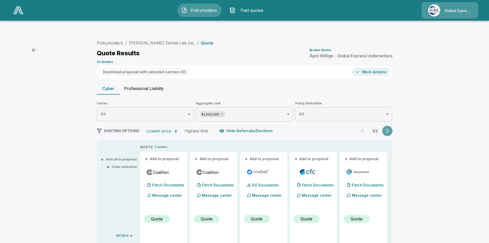
click at [390, 128] on icon "button" at bounding box center [387, 130] width 5 height 5
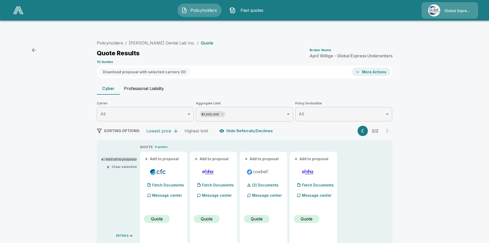
click at [127, 157] on button "+ Add all to proposal" at bounding box center [119, 158] width 35 height 3
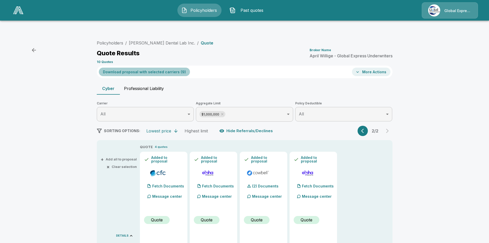
click at [169, 68] on button "Download proposal with selected carriers ( 9 )" at bounding box center [144, 72] width 91 height 8
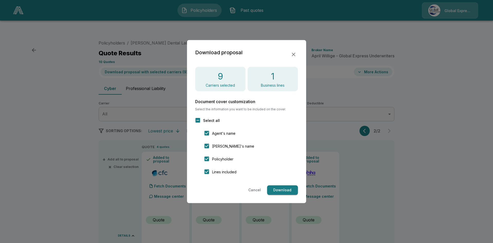
drag, startPoint x: 284, startPoint y: 191, endPoint x: 298, endPoint y: 175, distance: 21.7
click at [284, 191] on button "Download" at bounding box center [282, 190] width 31 height 10
click at [296, 56] on icon "button" at bounding box center [294, 54] width 6 height 6
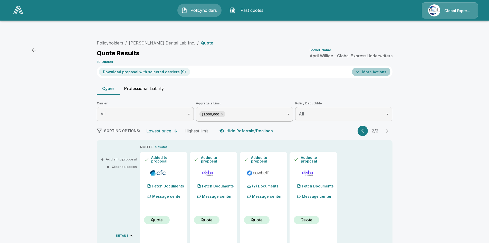
click at [371, 68] on button "More Actions" at bounding box center [371, 72] width 39 height 8
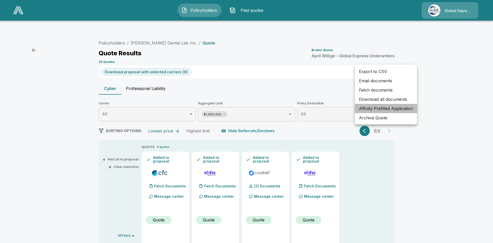
click at [383, 110] on li "Affinity Prefilled Application" at bounding box center [386, 108] width 62 height 9
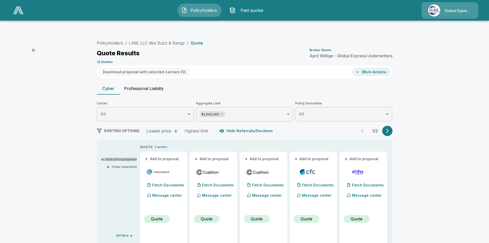
click at [131, 157] on button "+ Add all to proposal" at bounding box center [119, 158] width 35 height 3
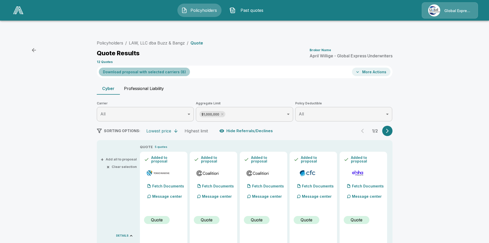
click at [171, 68] on button "Download proposal with selected carriers ( 8 )" at bounding box center [144, 72] width 91 height 8
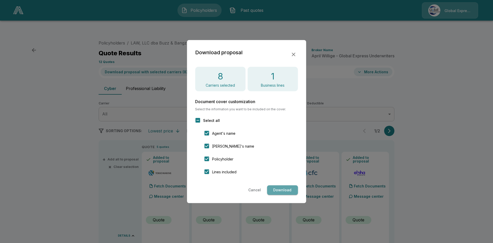
click at [288, 190] on button "Download" at bounding box center [282, 190] width 31 height 10
click at [293, 55] on icon "button" at bounding box center [294, 54] width 4 height 4
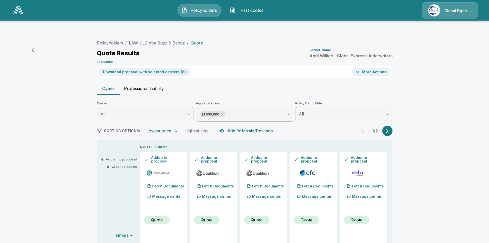
click at [369, 68] on button "More Actions" at bounding box center [371, 72] width 39 height 8
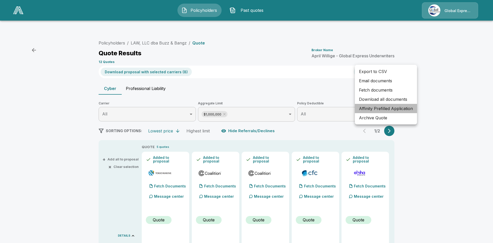
click at [371, 107] on li "Affinity Prefilled Application" at bounding box center [386, 108] width 62 height 9
